Goal: Task Accomplishment & Management: Manage account settings

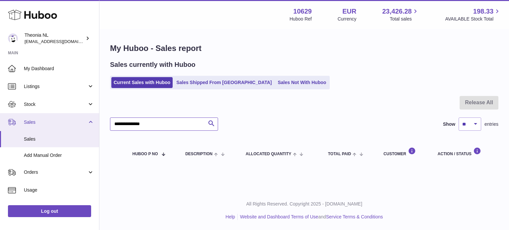
drag, startPoint x: 176, startPoint y: 127, endPoint x: 17, endPoint y: 127, distance: 159.4
click at [3, 127] on div "Huboo Theonia NL info@wholesomegoods.eu Main My Dashboard Listings Not with Hub…" at bounding box center [254, 115] width 509 height 230
paste input "text"
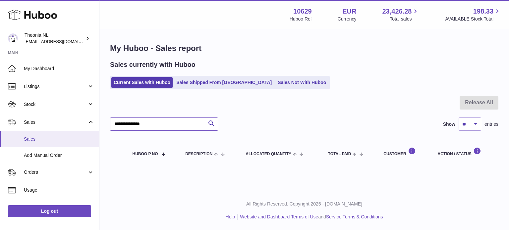
drag, startPoint x: 164, startPoint y: 126, endPoint x: 4, endPoint y: 134, distance: 160.9
click at [15, 135] on div "Huboo Theonia NL info@wholesomegoods.eu Main My Dashboard Listings Not with Hub…" at bounding box center [254, 115] width 509 height 230
paste input "text"
type input "**********"
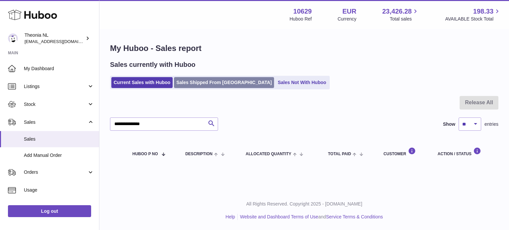
click at [182, 81] on link "Sales Shipped From [GEOGRAPHIC_DATA]" at bounding box center [224, 82] width 100 height 11
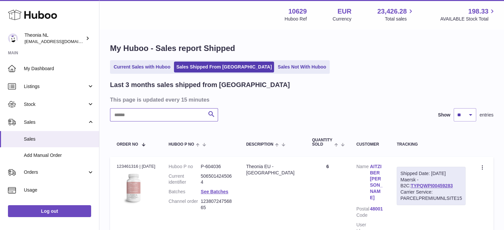
click at [168, 115] on input "text" at bounding box center [164, 114] width 108 height 13
paste input "**********"
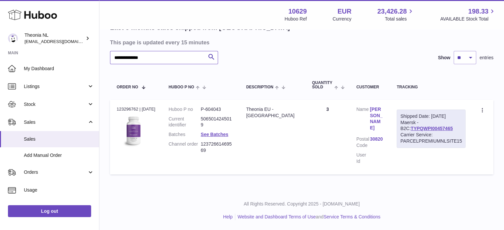
scroll to position [57, 0]
click at [417, 132] on div "Shipped Date: 22nd Aug 2025 Maersk - B2C: TYPQWPI00457465 Carrier Service: PARC…" at bounding box center [431, 129] width 69 height 38
click at [417, 143] on div "Carrier Service: PARCELPREMIUMNLSITE15" at bounding box center [431, 139] width 62 height 13
click at [419, 132] on link "TYPQWPI00457465" at bounding box center [432, 129] width 42 height 5
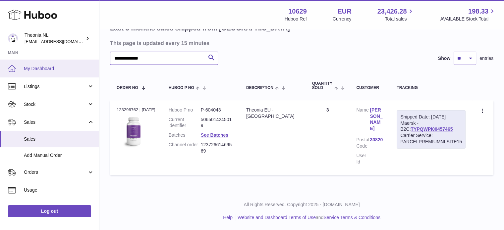
drag, startPoint x: 180, startPoint y: 58, endPoint x: 24, endPoint y: 62, distance: 156.5
click at [25, 61] on div "**********" at bounding box center [252, 87] width 504 height 288
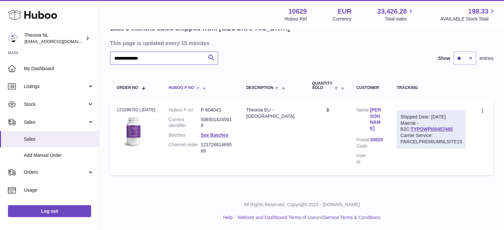
paste input "text"
type input "**********"
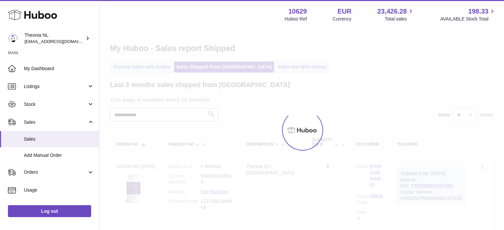
scroll to position [33, 0]
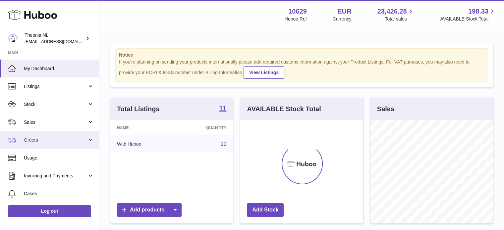
scroll to position [103, 123]
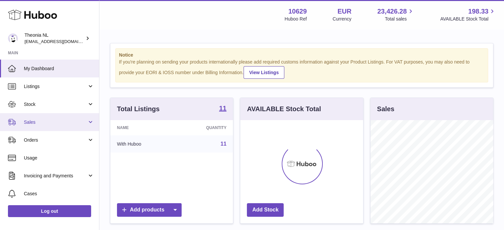
click at [69, 126] on link "Sales" at bounding box center [49, 122] width 99 height 18
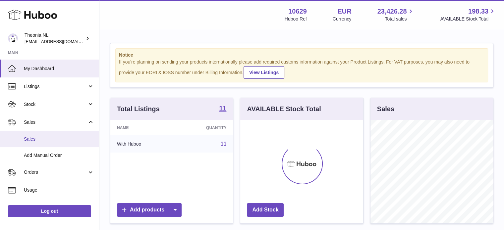
click at [67, 139] on span "Sales" at bounding box center [59, 139] width 70 height 6
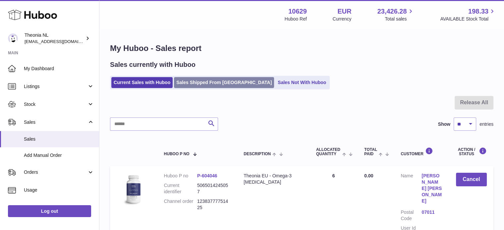
click at [204, 87] on link "Sales Shipped From [GEOGRAPHIC_DATA]" at bounding box center [224, 82] width 100 height 11
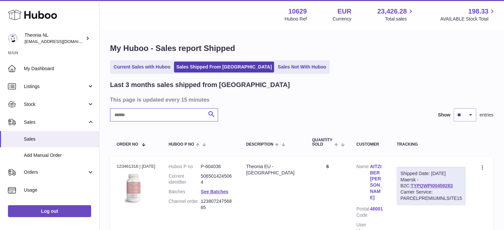
click at [190, 108] on input "text" at bounding box center [164, 114] width 108 height 13
paste input "**********"
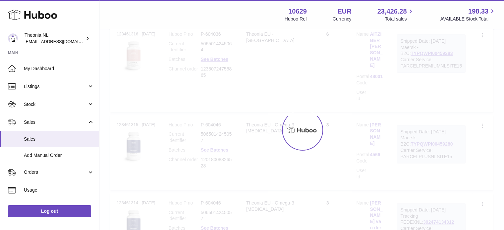
scroll to position [50, 0]
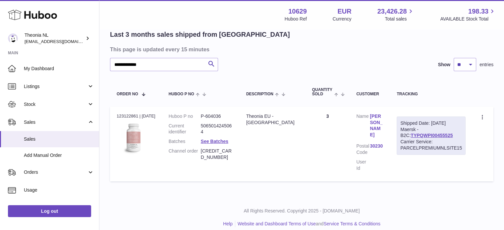
click at [419, 133] on link "TYPQWPI00455525" at bounding box center [432, 135] width 42 height 5
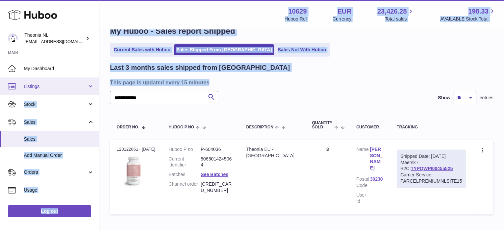
drag, startPoint x: 172, startPoint y: 89, endPoint x: 71, endPoint y: 90, distance: 101.4
click at [45, 92] on div "**********" at bounding box center [252, 127] width 504 height 288
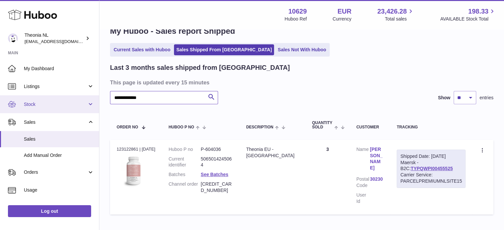
drag, startPoint x: 85, startPoint y: 99, endPoint x: 26, endPoint y: 96, distance: 58.7
click at [26, 96] on div "**********" at bounding box center [252, 127] width 504 height 288
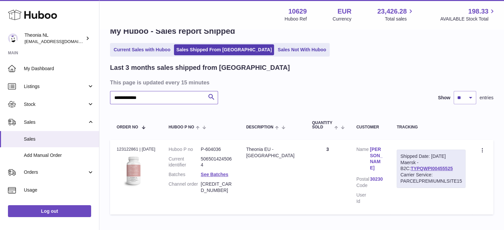
paste input "*"
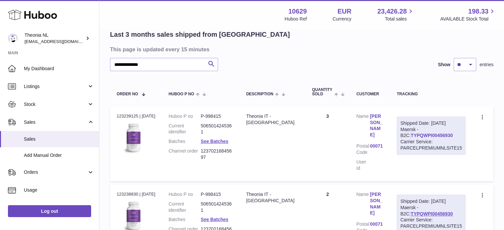
click at [412, 138] on link "TYPQWPI00456930" at bounding box center [432, 135] width 42 height 5
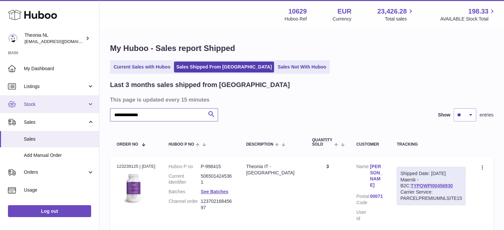
drag, startPoint x: 171, startPoint y: 112, endPoint x: 21, endPoint y: 106, distance: 150.6
click at [21, 106] on div "**********" at bounding box center [252, 183] width 504 height 366
paste input "text"
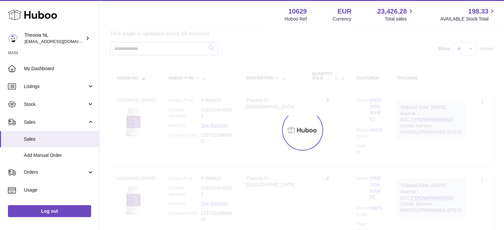
scroll to position [58, 0]
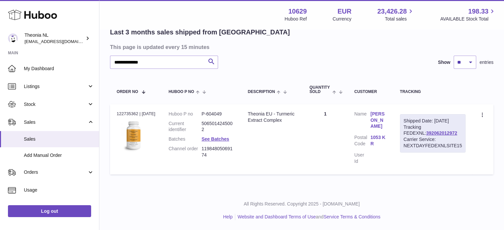
click at [418, 128] on div "Shipped Date: 13th Aug 2025 Tracking FEDEXNL: 392062012972 Carrier Service: NEX…" at bounding box center [433, 133] width 66 height 38
click at [426, 131] on link "392062012972" at bounding box center [441, 133] width 31 height 5
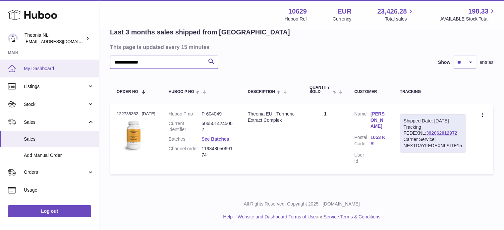
drag, startPoint x: 194, startPoint y: 57, endPoint x: 32, endPoint y: 63, distance: 161.5
click at [34, 63] on div "**********" at bounding box center [252, 88] width 504 height 283
paste input "text"
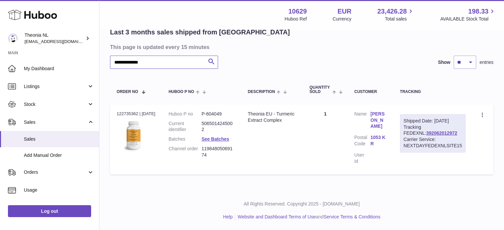
scroll to position [0, 0]
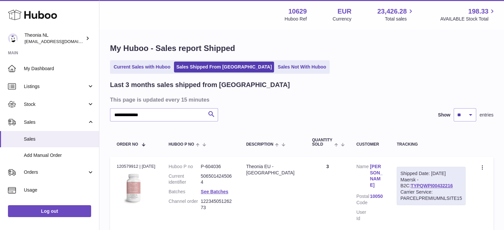
click at [415, 191] on div "Carrier Service: PARCELPREMIUMNLSITE15" at bounding box center [431, 195] width 62 height 13
click at [415, 188] on link "TYPQWPI00432216" at bounding box center [432, 185] width 42 height 5
drag, startPoint x: 59, startPoint y: 123, endPoint x: 13, endPoint y: 118, distance: 46.7
click at [17, 119] on div "**********" at bounding box center [252, 144] width 504 height 288
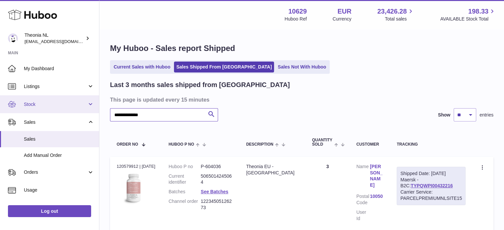
paste input "text"
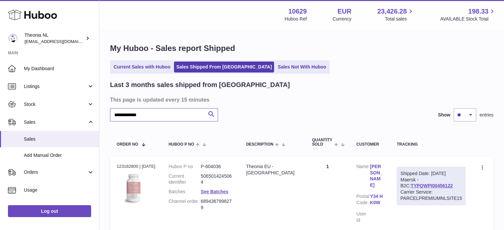
type input "**********"
click at [422, 183] on link "TYPQWPI00456122" at bounding box center [432, 185] width 42 height 5
click at [153, 55] on div "**********" at bounding box center [301, 140] width 405 height 220
click at [157, 68] on link "Current Sales with Huboo" at bounding box center [141, 67] width 61 height 11
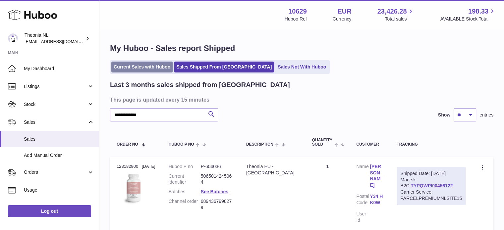
click at [157, 68] on link "Current Sales with Huboo" at bounding box center [141, 67] width 61 height 11
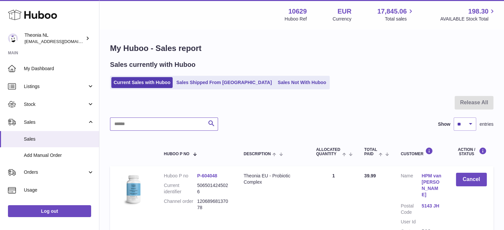
click at [159, 124] on input "text" at bounding box center [164, 124] width 108 height 13
paste input "**********"
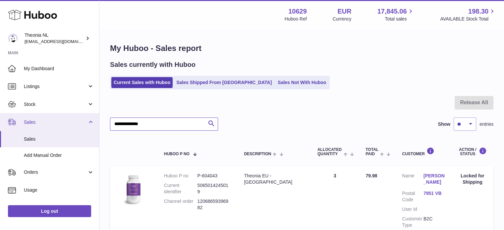
drag, startPoint x: 182, startPoint y: 126, endPoint x: 0, endPoint y: 130, distance: 181.6
click at [0, 130] on div "Huboo Theonia NL info@wholesomegoods.eu Main My Dashboard Listings Not with Hub…" at bounding box center [252, 147] width 504 height 294
paste input "text"
type input "**********"
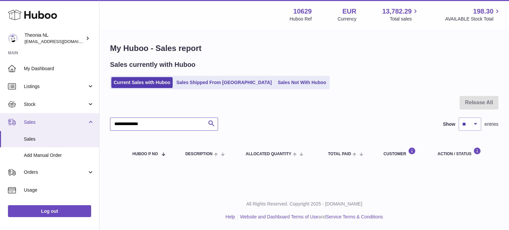
drag, startPoint x: 104, startPoint y: 133, endPoint x: 69, endPoint y: 128, distance: 35.4
click at [73, 133] on div "Huboo Theonia NL [EMAIL_ADDRESS][DOMAIN_NAME] Main My Dashboard Listings Not wi…" at bounding box center [254, 115] width 509 height 230
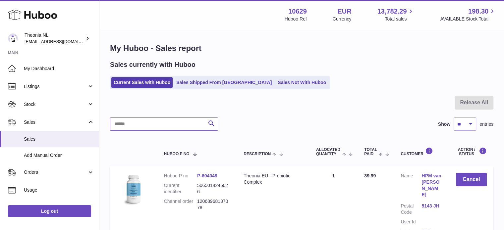
click at [175, 128] on input "text" at bounding box center [164, 124] width 108 height 13
type input "**********"
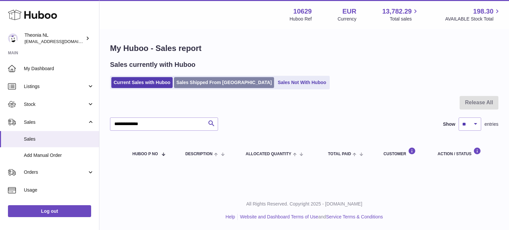
click at [196, 86] on link "Sales Shipped From Huboo" at bounding box center [224, 82] width 100 height 11
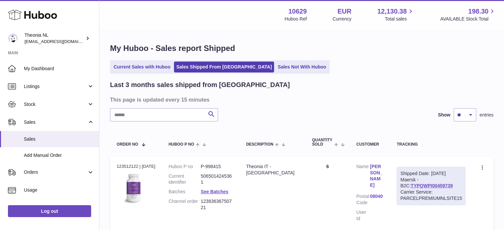
click at [180, 111] on input "text" at bounding box center [164, 114] width 108 height 13
paste input "**********"
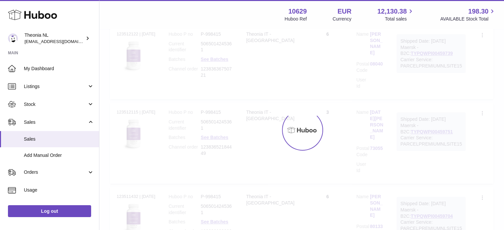
scroll to position [50, 0]
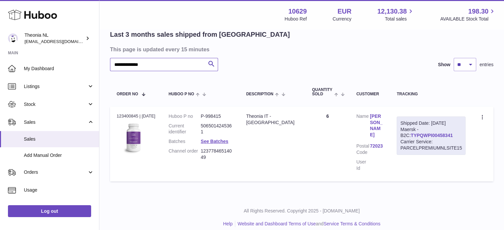
type input "**********"
click at [418, 133] on link "TYPQWPI00458341" at bounding box center [432, 135] width 42 height 5
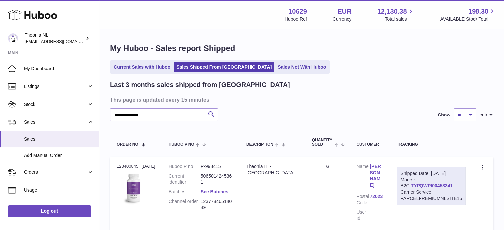
click at [154, 59] on div "**********" at bounding box center [301, 139] width 405 height 219
click at [153, 62] on link "Current Sales with Huboo" at bounding box center [141, 67] width 61 height 11
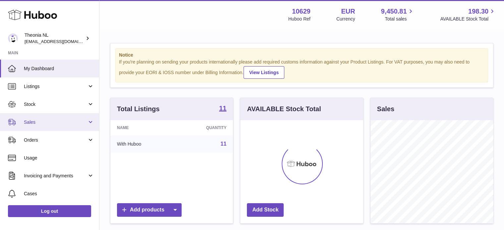
scroll to position [103, 123]
click at [37, 123] on span "Sales" at bounding box center [55, 122] width 63 height 6
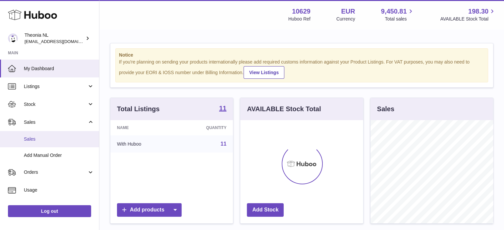
click at [37, 131] on link "Sales" at bounding box center [49, 139] width 99 height 16
click at [37, 136] on span "Sales" at bounding box center [59, 139] width 70 height 6
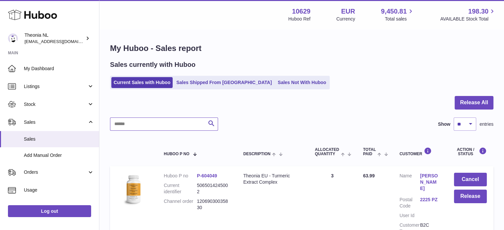
click at [161, 123] on input "text" at bounding box center [164, 124] width 108 height 13
paste input "**********"
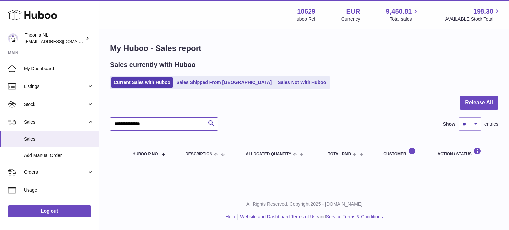
drag, startPoint x: 180, startPoint y: 126, endPoint x: 116, endPoint y: 133, distance: 64.7
click at [117, 133] on div "**********" at bounding box center [304, 131] width 388 height 70
paste input "*"
drag, startPoint x: 172, startPoint y: 124, endPoint x: 67, endPoint y: 133, distance: 106.1
click at [68, 133] on div "Huboo Theonia NL [EMAIL_ADDRESS][DOMAIN_NAME] Main My Dashboard Listings Not wi…" at bounding box center [254, 115] width 509 height 230
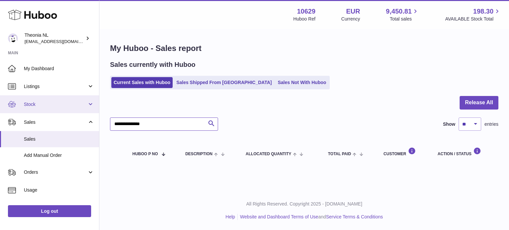
drag, startPoint x: 58, startPoint y: 117, endPoint x: 74, endPoint y: 113, distance: 17.0
click at [56, 116] on div "Huboo Theonia NL info@wholesomegoods.eu Main My Dashboard Listings Not with Hub…" at bounding box center [254, 115] width 509 height 230
paste input "text"
drag, startPoint x: 119, startPoint y: 128, endPoint x: 65, endPoint y: 132, distance: 54.1
click at [71, 132] on div "Huboo Theonia NL info@wholesomegoods.eu Main My Dashboard Listings Not with Hub…" at bounding box center [254, 115] width 509 height 230
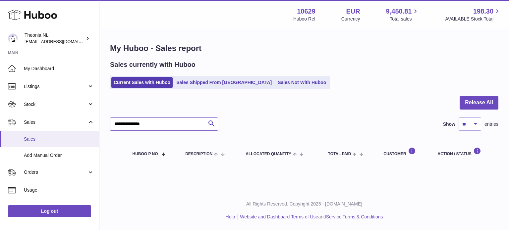
paste input "text"
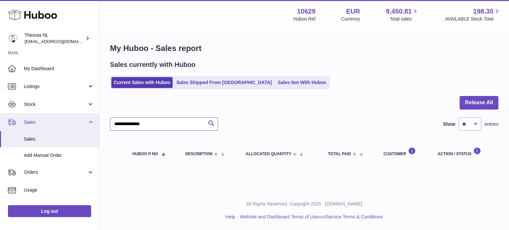
drag, startPoint x: 176, startPoint y: 127, endPoint x: 81, endPoint y: 128, distance: 95.1
click at [81, 128] on div "Huboo Theonia NL info@wholesomegoods.eu Main My Dashboard Listings Not with Hub…" at bounding box center [254, 115] width 509 height 230
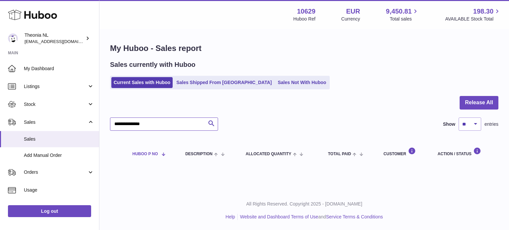
paste input "text"
type input "**********"
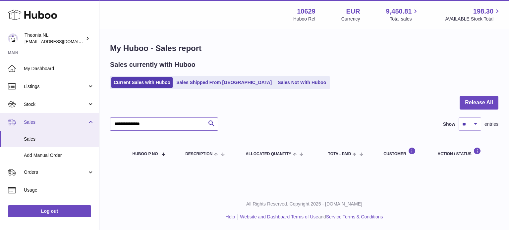
drag, startPoint x: 186, startPoint y: 126, endPoint x: 27, endPoint y: 130, distance: 159.8
click at [37, 132] on div "Huboo Theonia NL info@wholesomegoods.eu Main My Dashboard Listings Not with Hub…" at bounding box center [254, 115] width 509 height 230
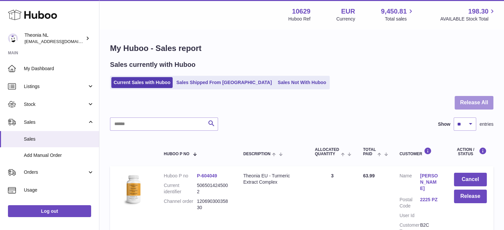
click at [477, 101] on button "Release All" at bounding box center [474, 103] width 39 height 14
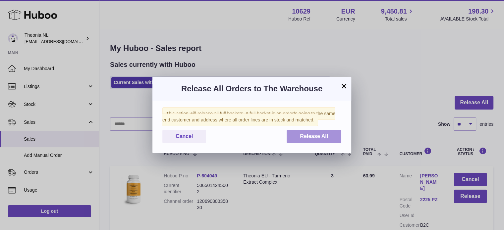
click at [299, 138] on button "Release All" at bounding box center [314, 137] width 55 height 14
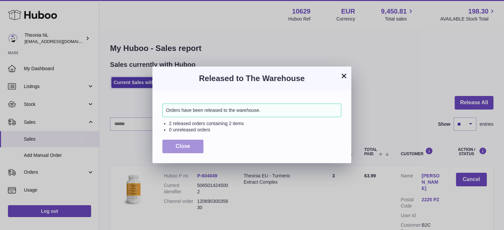
click at [179, 144] on span "Close" at bounding box center [183, 146] width 15 height 6
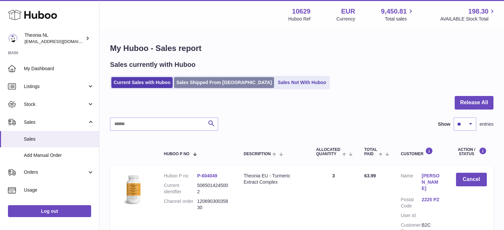
click at [196, 83] on link "Sales Shipped From [GEOGRAPHIC_DATA]" at bounding box center [224, 82] width 100 height 11
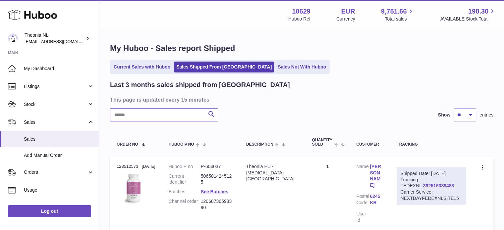
click at [177, 120] on input "text" at bounding box center [164, 114] width 108 height 13
paste input "**********"
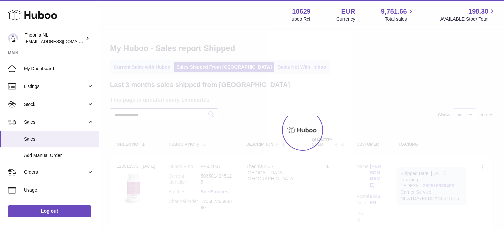
scroll to position [33, 0]
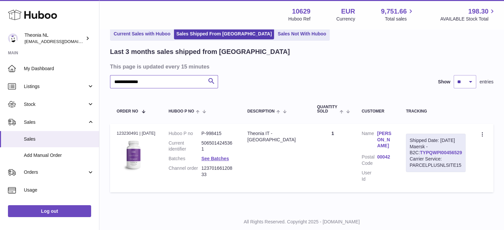
type input "**********"
click at [420, 155] on link "TYPQWPI00456529" at bounding box center [441, 152] width 42 height 5
click at [411, 153] on div "Shipped Date: [DATE] Maersk - B2C: TYPQWPI00456529 Carrier Service: PARCELPLUSN…" at bounding box center [436, 153] width 60 height 38
click at [422, 155] on link "TYPQWPI00456529" at bounding box center [441, 152] width 42 height 5
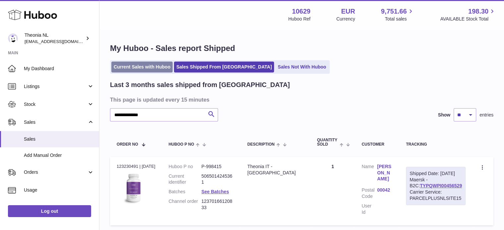
click at [139, 67] on link "Current Sales with Huboo" at bounding box center [141, 67] width 61 height 11
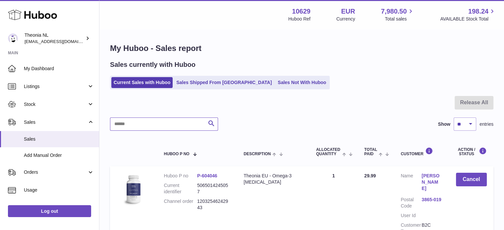
click at [175, 127] on input "text" at bounding box center [164, 124] width 108 height 13
paste input "**********"
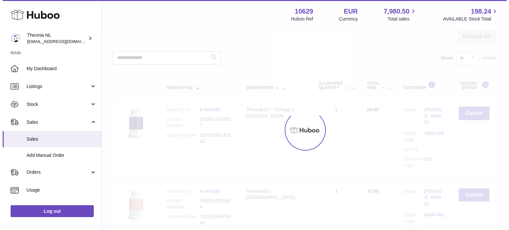
scroll to position [63, 0]
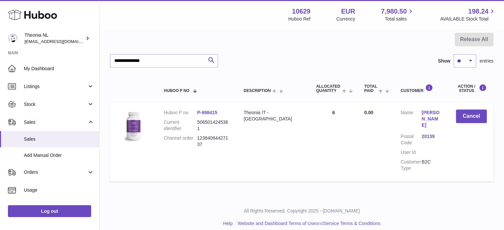
click at [426, 125] on dl "Customer Name [PERSON_NAME] Postal Code 20139 User Id Customer Type B2C" at bounding box center [422, 142] width 42 height 65
click at [426, 126] on dl "Customer Name [PERSON_NAME] Postal Code 20139 User Id Customer Type B2C" at bounding box center [422, 142] width 42 height 65
click at [425, 134] on link "20139" at bounding box center [431, 137] width 21 height 6
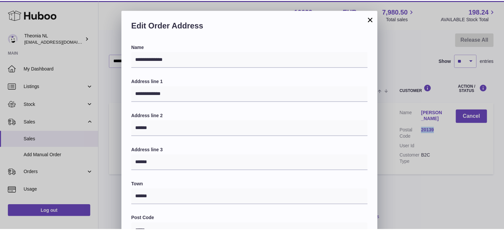
scroll to position [187, 0]
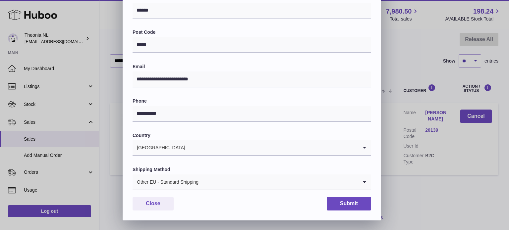
click at [180, 174] on div "Shipping Method Other EU - Standard Shipping Loading..." at bounding box center [252, 179] width 239 height 24
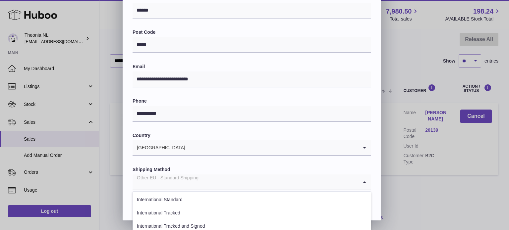
click at [205, 183] on input "Search for option" at bounding box center [245, 182] width 225 height 15
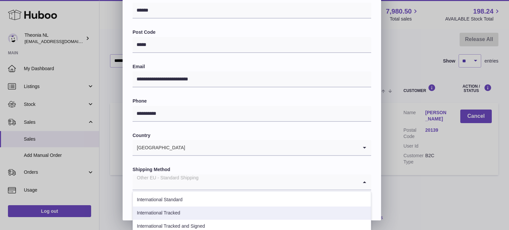
click at [183, 212] on li "International Tracked" at bounding box center [252, 213] width 238 height 13
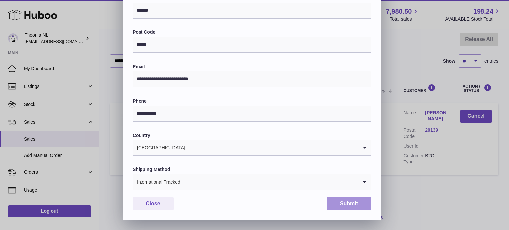
click at [329, 205] on button "Submit" at bounding box center [349, 204] width 44 height 14
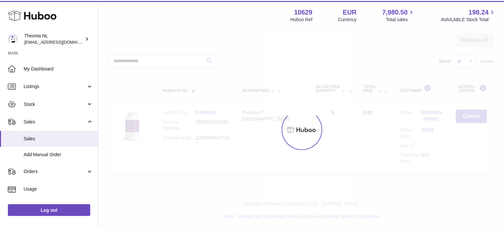
scroll to position [0, 0]
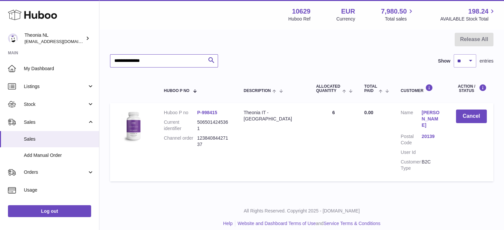
drag, startPoint x: 166, startPoint y: 60, endPoint x: 67, endPoint y: 57, distance: 99.8
click at [67, 57] on div "Huboo Theonia NL [EMAIL_ADDRESS][DOMAIN_NAME] Main My Dashboard Listings Not wi…" at bounding box center [252, 87] width 504 height 300
paste input "text"
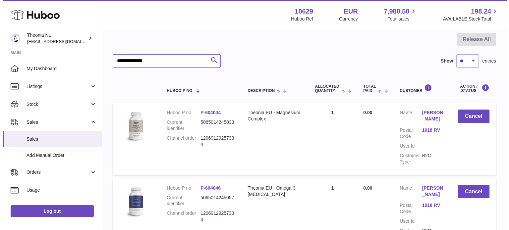
scroll to position [138, 0]
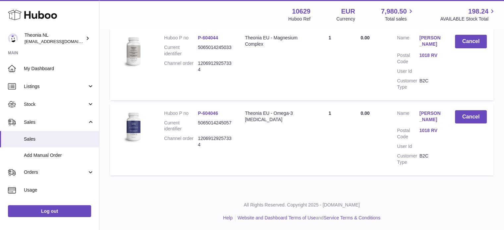
click at [425, 128] on link "1018 RV" at bounding box center [430, 131] width 22 height 6
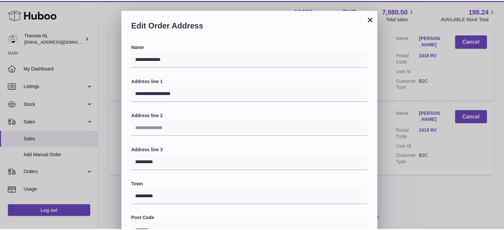
scroll to position [187, 0]
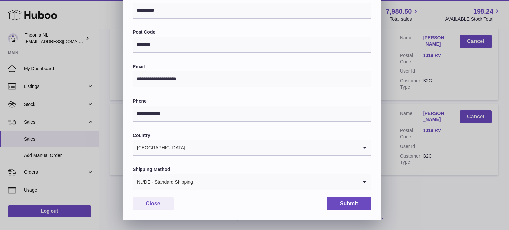
click at [193, 181] on input "Search for option" at bounding box center [275, 182] width 165 height 15
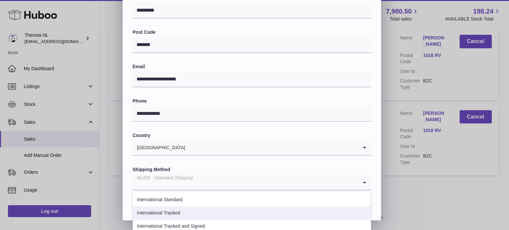
click at [176, 209] on li "International Tracked" at bounding box center [252, 213] width 238 height 13
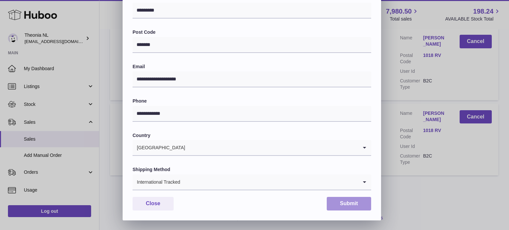
click at [348, 206] on button "Submit" at bounding box center [349, 204] width 44 height 14
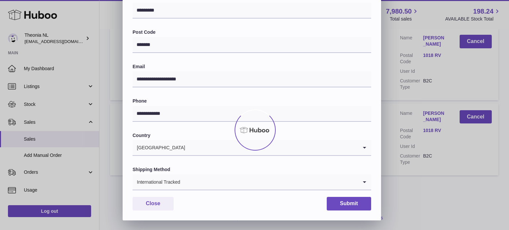
scroll to position [0, 0]
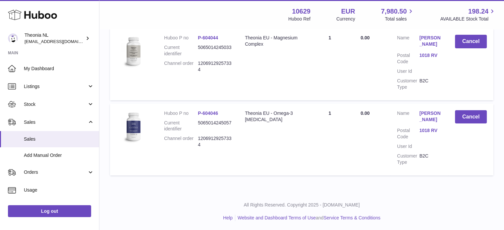
click at [426, 54] on link "1018 RV" at bounding box center [430, 55] width 22 height 6
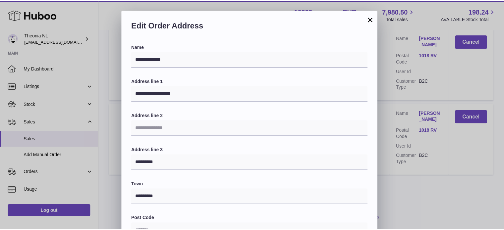
scroll to position [187, 0]
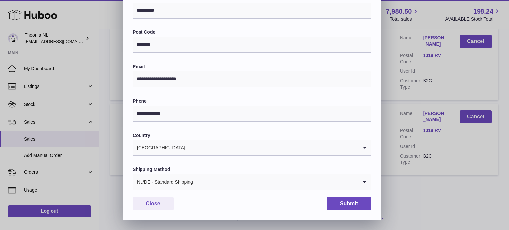
click at [187, 191] on div "**********" at bounding box center [252, 39] width 258 height 364
click at [191, 182] on div "NL/DE - Standard Shipping" at bounding box center [245, 182] width 225 height 15
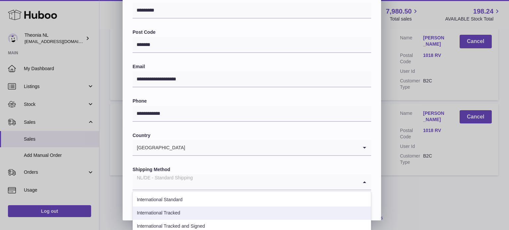
click at [188, 211] on li "International Tracked" at bounding box center [252, 213] width 238 height 13
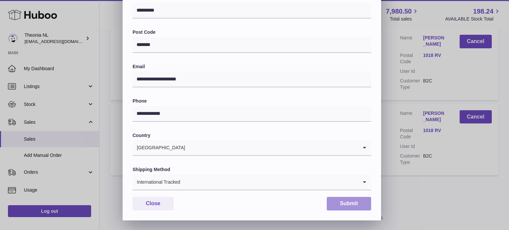
click at [351, 204] on button "Submit" at bounding box center [349, 204] width 44 height 14
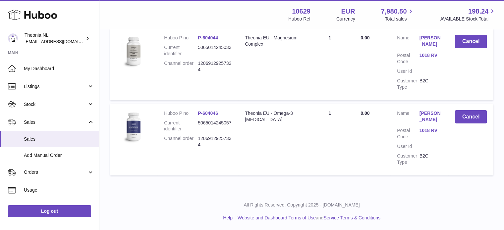
scroll to position [72, 0]
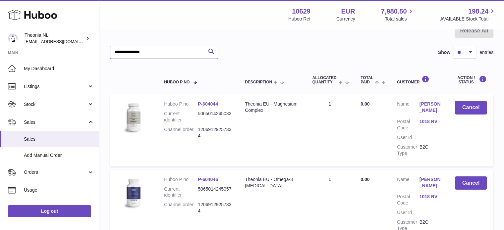
drag, startPoint x: 160, startPoint y: 54, endPoint x: 42, endPoint y: 57, distance: 118.3
click at [42, 57] on div "Huboo Theonia NL [EMAIL_ADDRESS][DOMAIN_NAME] Main My Dashboard Listings Not wi…" at bounding box center [252, 112] width 504 height 369
paste input "text"
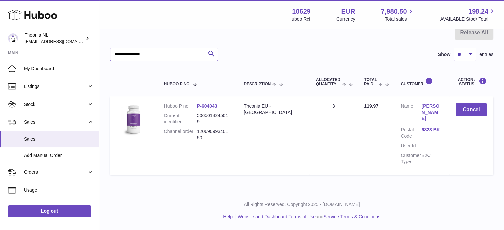
scroll to position [63, 0]
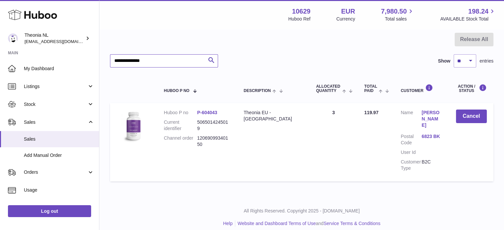
type input "**********"
click at [426, 134] on link "6823 BK" at bounding box center [431, 137] width 21 height 6
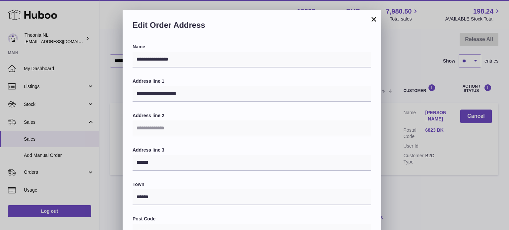
click at [379, 18] on div "Edit Order Address" at bounding box center [252, 27] width 258 height 34
click at [376, 18] on button "×" at bounding box center [374, 19] width 8 height 8
